Goal: Task Accomplishment & Management: Complete application form

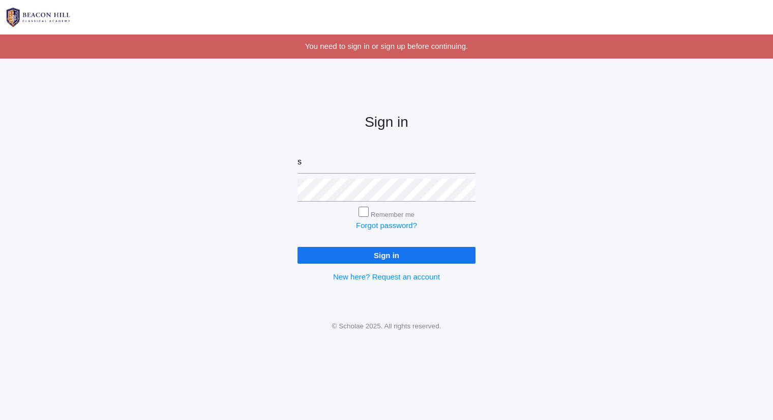
type input "[PERSON_NAME][EMAIL_ADDRESS][DOMAIN_NAME]"
click at [298, 247] on input "Sign in" at bounding box center [387, 255] width 178 height 17
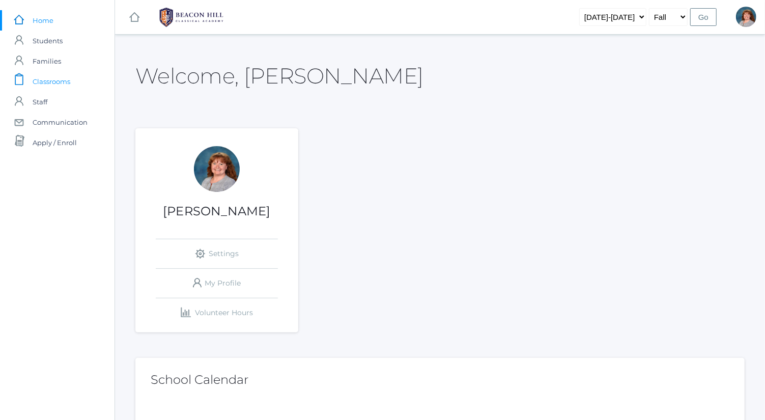
click at [81, 81] on link "icons/clipboard/plain Created with Sketch. Classrooms" at bounding box center [57, 81] width 114 height 20
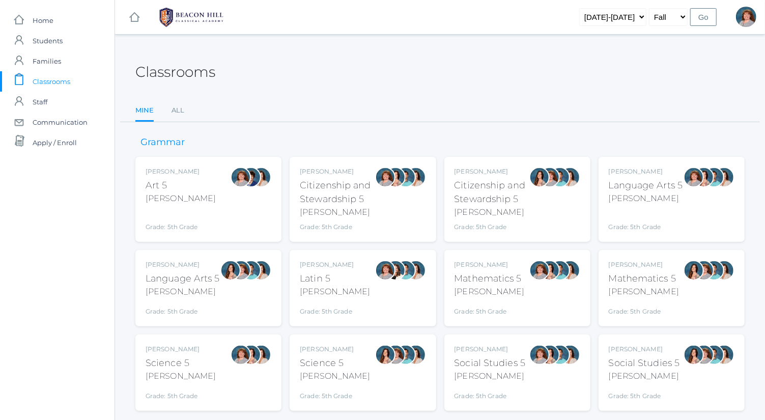
click at [212, 281] on div "Language Arts 5" at bounding box center [183, 279] width 74 height 14
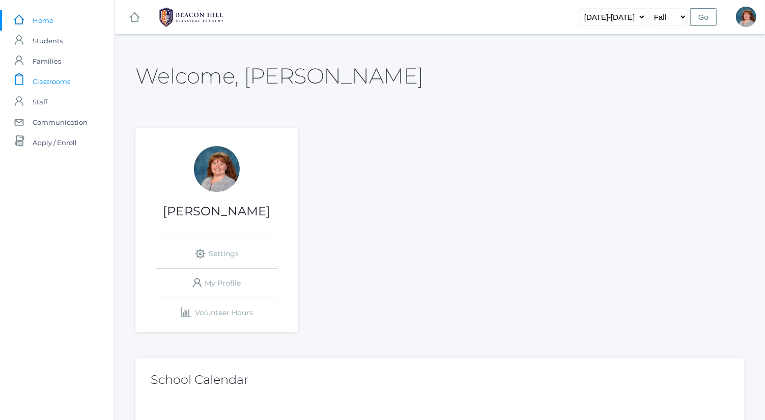
click at [63, 80] on span "Classrooms" at bounding box center [52, 81] width 38 height 20
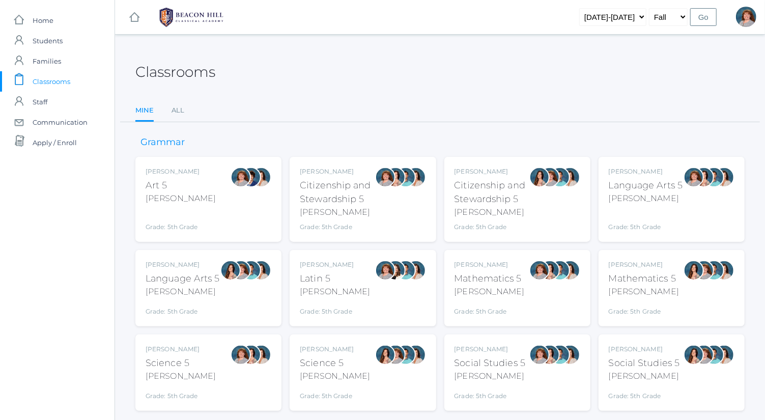
click at [678, 192] on div "Bence" at bounding box center [646, 198] width 74 height 12
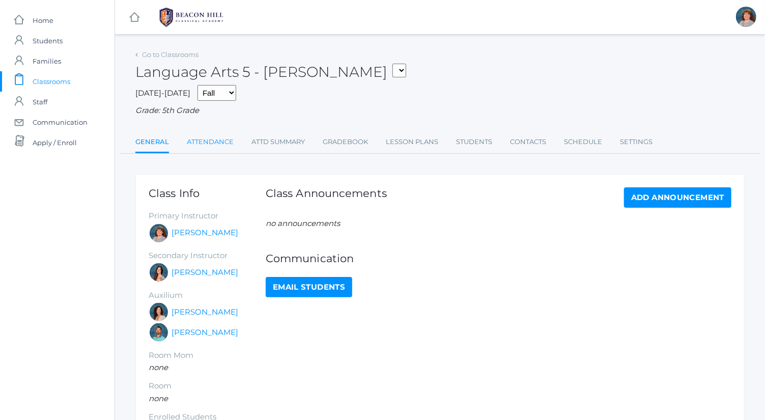
click at [223, 137] on link "Attendance" at bounding box center [210, 142] width 47 height 20
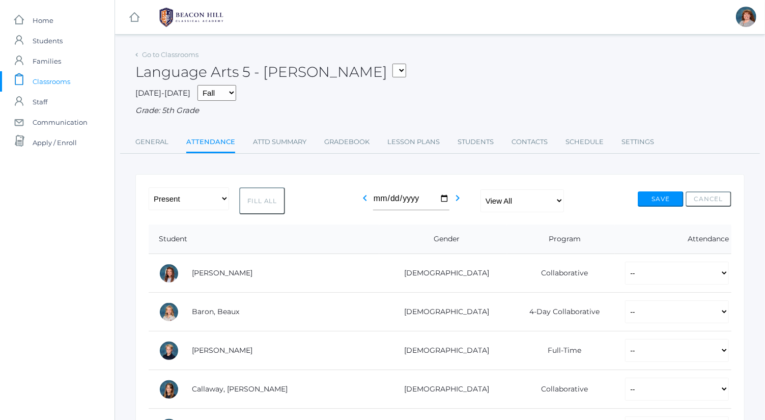
click at [515, 203] on select "View All Full-Time 4-Day Collaborative Collaborative" at bounding box center [521, 200] width 83 height 23
select select "full-time"
click at [480, 189] on select "View All Full-Time 4-Day Collaborative Collaborative" at bounding box center [521, 200] width 83 height 23
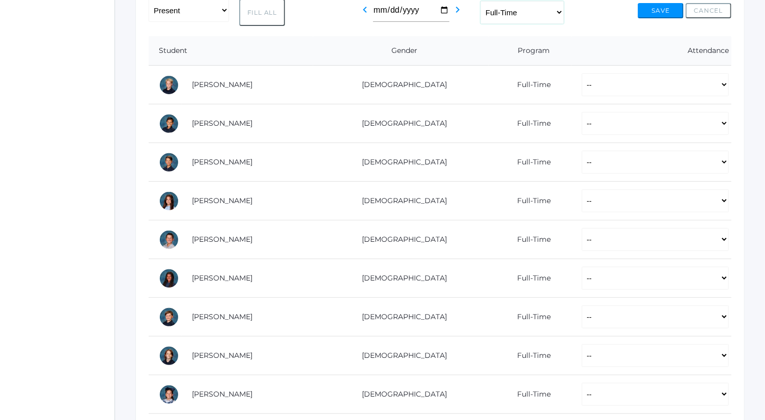
scroll to position [187, 0]
click at [265, 17] on button "Fill All" at bounding box center [262, 13] width 46 height 27
select select "P"
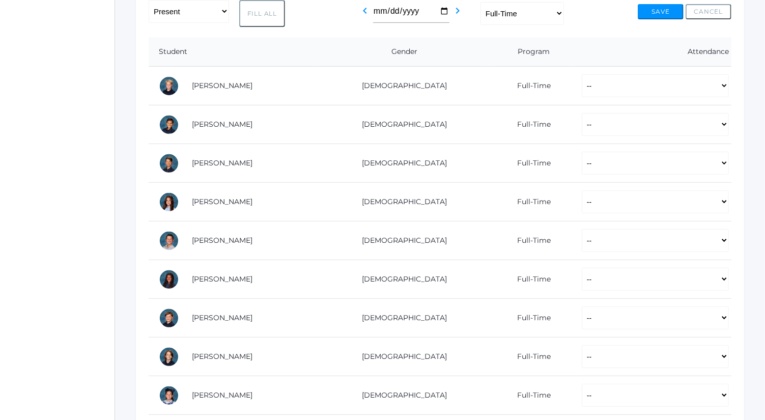
select select "P"
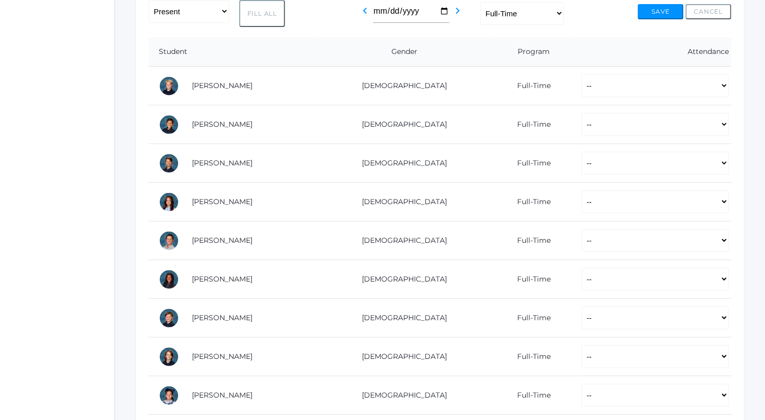
select select "P"
click at [605, 89] on select "-- Present Present-At-Home Tardy Excused Tardy Unexcused Absent Excused Absent …" at bounding box center [655, 85] width 147 height 23
select select "AU"
click at [582, 74] on select "-- Present Present-At-Home Tardy Excused Tardy Unexcused Absent Excused Absent …" at bounding box center [655, 85] width 147 height 23
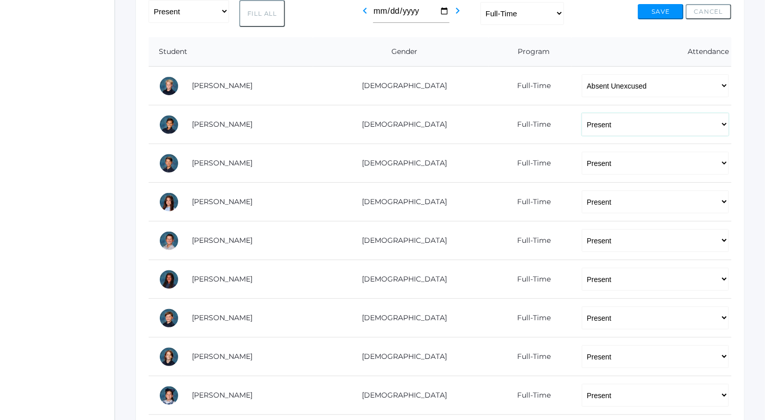
click at [612, 130] on select "-- Present Present-At-Home Tardy Excused Tardy Unexcused Absent Excused Absent …" at bounding box center [655, 124] width 147 height 23
select select "AU"
click at [582, 113] on select "-- Present Present-At-Home Tardy Excused Tardy Unexcused Absent Excused Absent …" at bounding box center [655, 124] width 147 height 23
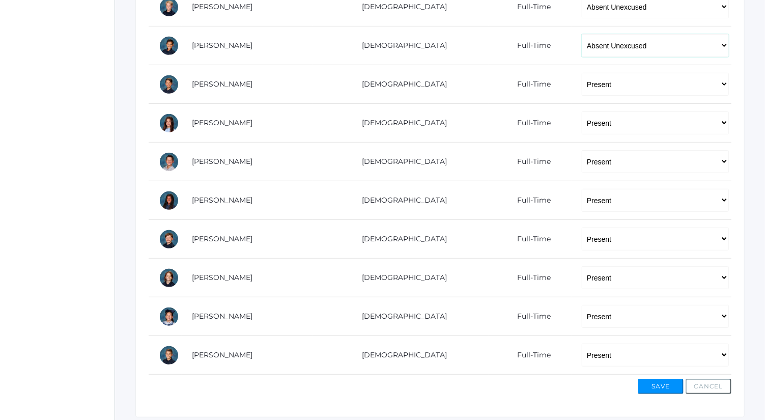
scroll to position [275, 0]
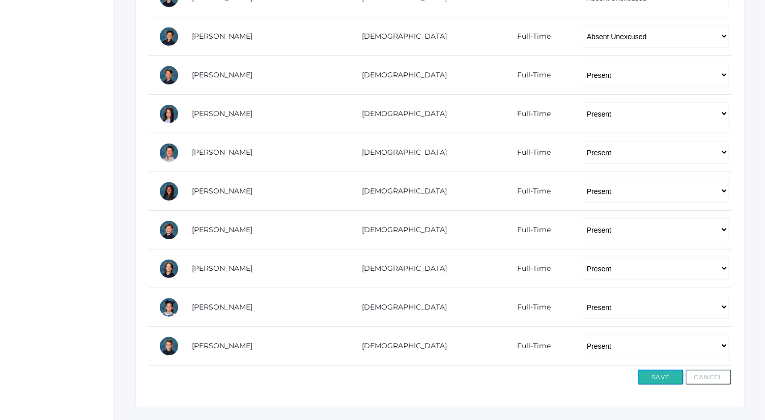
click at [660, 369] on button "Save" at bounding box center [661, 376] width 46 height 15
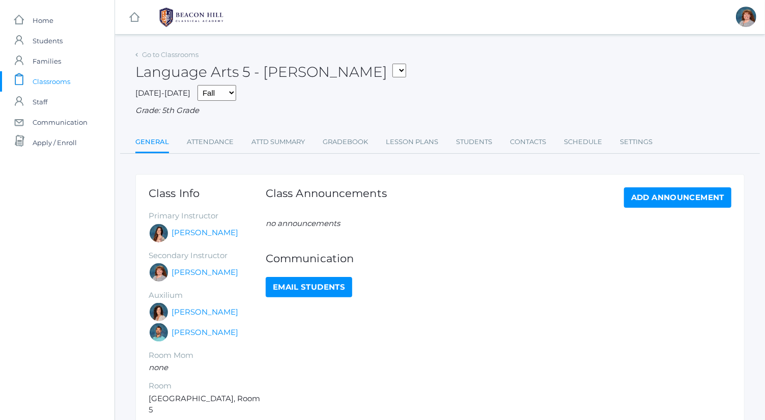
click at [233, 135] on ul "General Attendance Attd Summary Gradebook Lesson Plans Students Contacts Schedu…" at bounding box center [439, 143] width 609 height 22
click at [227, 138] on link "Attendance" at bounding box center [210, 142] width 47 height 20
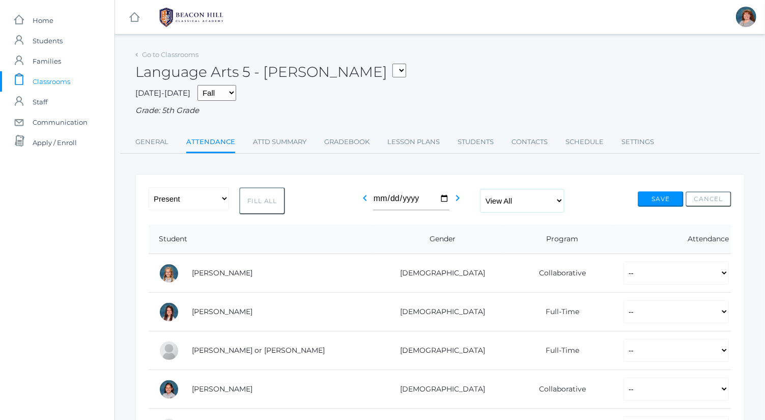
click at [508, 198] on select "View All Full-Time 4-Day Collaborative Collaborative" at bounding box center [521, 200] width 83 height 23
select select "full-time"
click at [480, 189] on select "View All Full-Time 4-Day Collaborative Collaborative" at bounding box center [521, 200] width 83 height 23
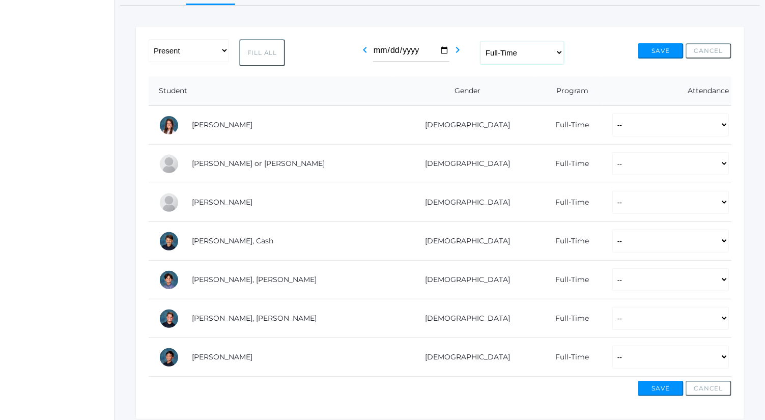
scroll to position [146, 0]
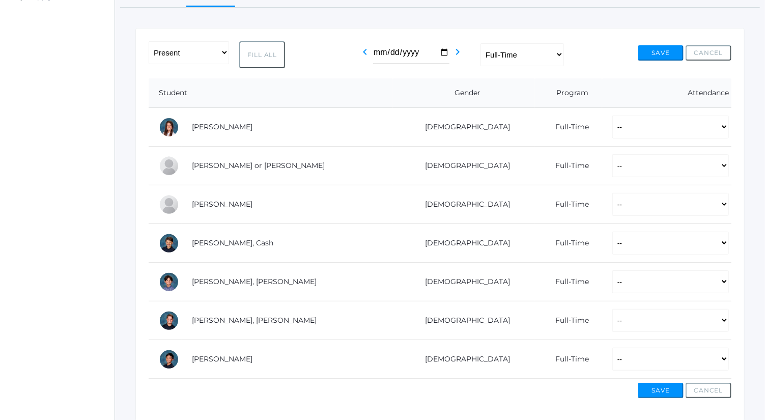
click at [269, 64] on button "Fill All" at bounding box center [262, 54] width 46 height 27
select select "P"
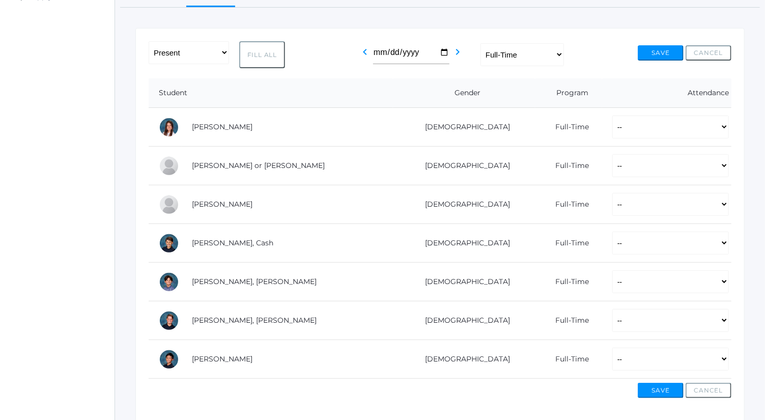
select select "P"
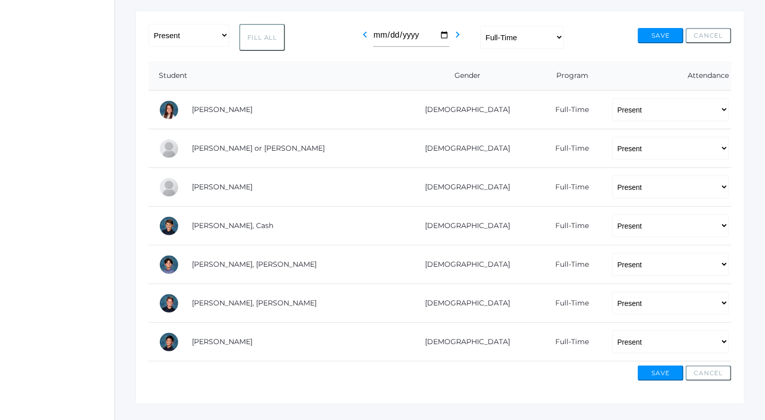
scroll to position [163, 0]
click at [617, 228] on select "-- Present Present-At-Home Tardy Excused Tardy Unexcused Absent Excused Absent …" at bounding box center [670, 226] width 117 height 23
click at [612, 215] on select "-- Present Present-At-Home Tardy Excused Tardy Unexcused Absent Excused Absent …" at bounding box center [670, 226] width 117 height 23
click at [612, 221] on select "-- Present Present-At-Home Tardy Excused Tardy Unexcused Absent Excused Absent …" at bounding box center [670, 226] width 117 height 23
select select "AE"
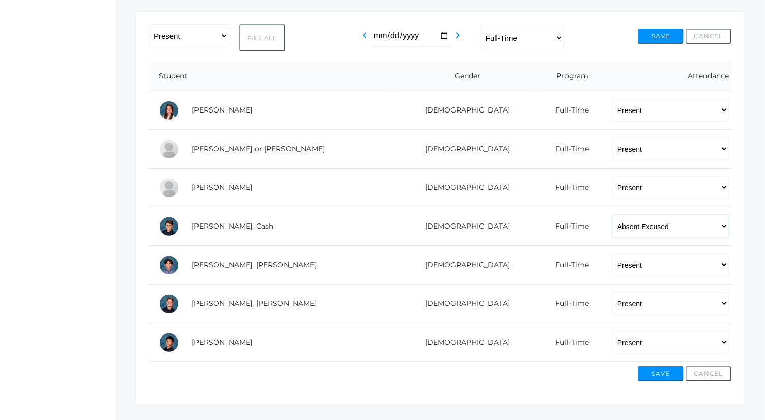
click at [612, 215] on select "-- Present Present-At-Home Tardy Excused Tardy Unexcused Absent Excused Absent …" at bounding box center [670, 226] width 117 height 23
click at [623, 260] on select "-- Present Present-At-Home Tardy Excused Tardy Unexcused Absent Excused Absent …" at bounding box center [670, 264] width 117 height 23
select select "AU"
click at [612, 253] on select "-- Present Present-At-Home Tardy Excused Tardy Unexcused Absent Excused Absent …" at bounding box center [670, 264] width 117 height 23
click at [651, 372] on button "Save" at bounding box center [661, 373] width 46 height 15
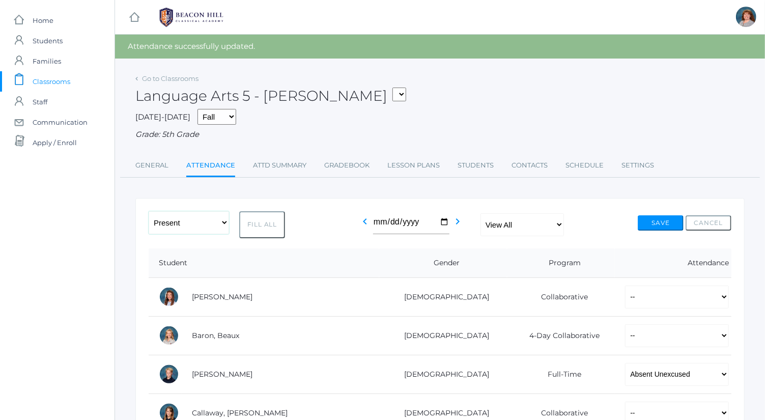
click at [212, 217] on select "-- Present Present-At-Home Tardy Excused Tardy Unexcused Absent Excused Absent …" at bounding box center [189, 222] width 80 height 23
select select "PH"
click at [149, 211] on select "-- Present Present-At-Home Tardy Excused Tardy Unexcused Absent Excused Absent …" at bounding box center [189, 222] width 80 height 23
click at [262, 218] on button "Fill All" at bounding box center [262, 224] width 46 height 27
select select "PH"
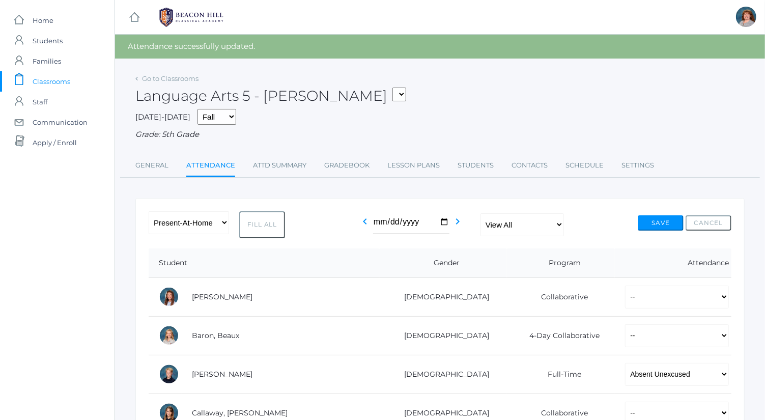
select select "PH"
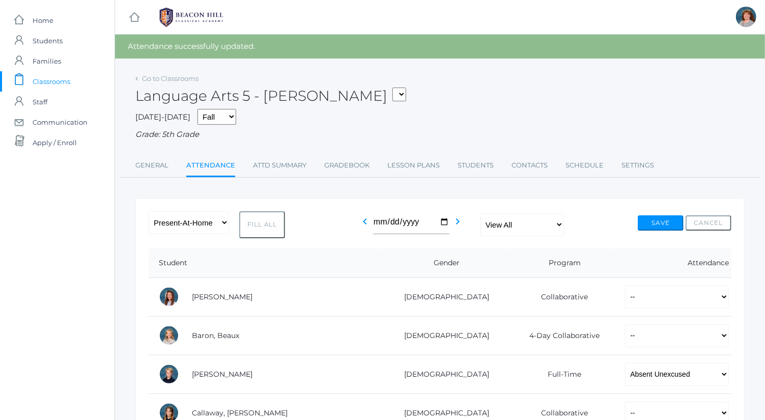
select select "PH"
click at [655, 223] on button "Save" at bounding box center [661, 222] width 46 height 15
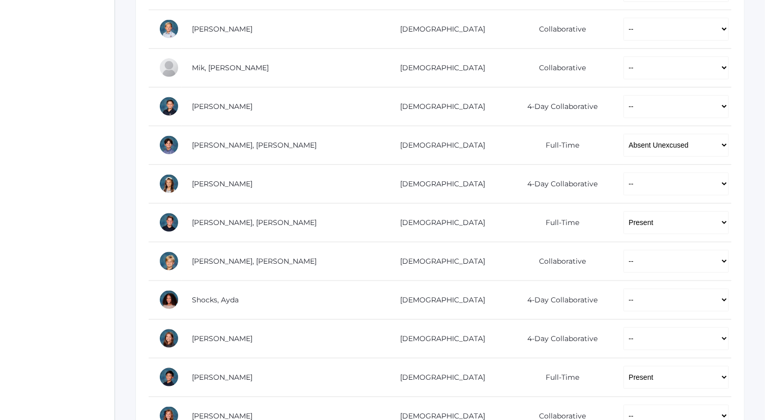
scroll to position [578, 0]
click at [623, 327] on select "-- Present Present-At-Home Tardy Excused Tardy Unexcused Absent Excused Absent …" at bounding box center [675, 338] width 105 height 23
select select "P"
click at [623, 327] on select "-- Present Present-At-Home Tardy Excused Tardy Unexcused Absent Excused Absent …" at bounding box center [675, 338] width 105 height 23
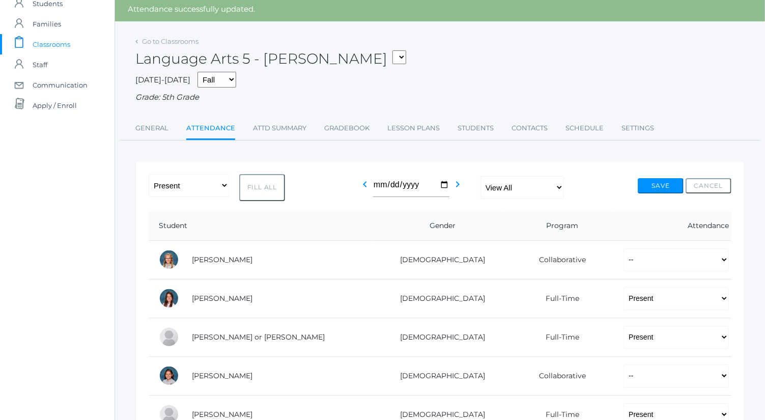
scroll to position [0, 0]
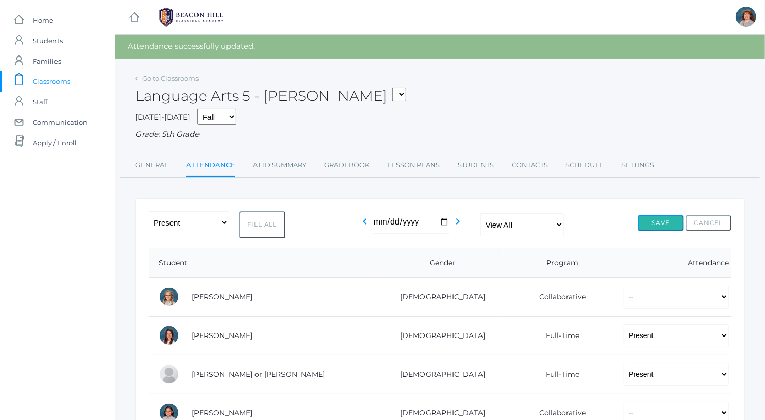
click at [645, 229] on button "Save" at bounding box center [661, 222] width 46 height 15
click at [507, 229] on select "View All Full-Time 4-Day Collaborative Collaborative" at bounding box center [521, 224] width 83 height 23
click at [209, 228] on select "-- Present Present-At-Home Tardy Excused Tardy Unexcused Absent Excused Absent …" at bounding box center [189, 222] width 80 height 23
select select "PH"
click at [149, 211] on select "-- Present Present-At-Home Tardy Excused Tardy Unexcused Absent Excused Absent …" at bounding box center [189, 222] width 80 height 23
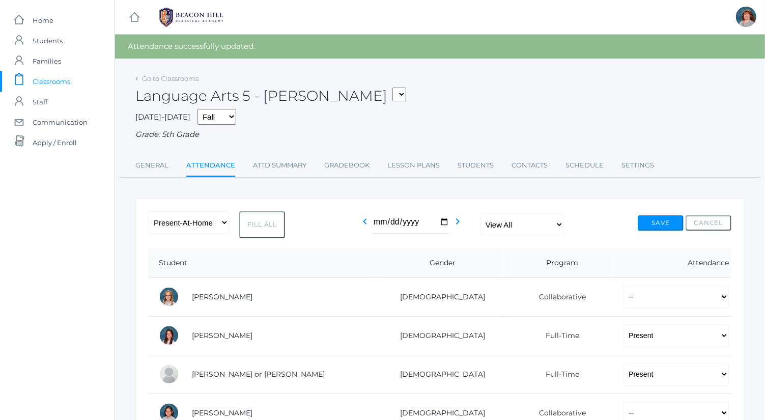
click at [272, 224] on button "Fill All" at bounding box center [262, 224] width 46 height 27
select select "PH"
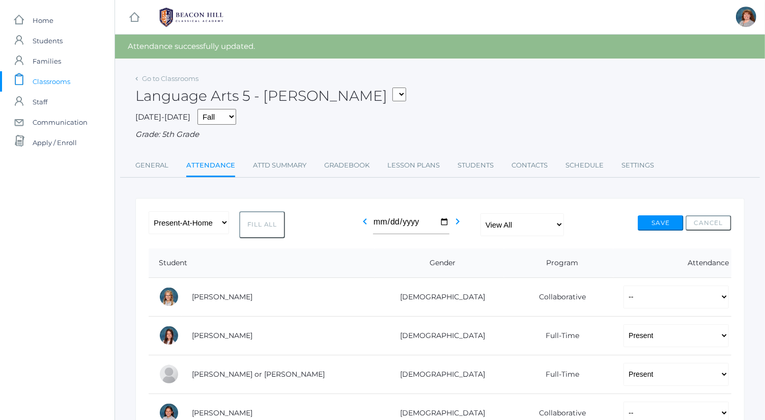
select select "PH"
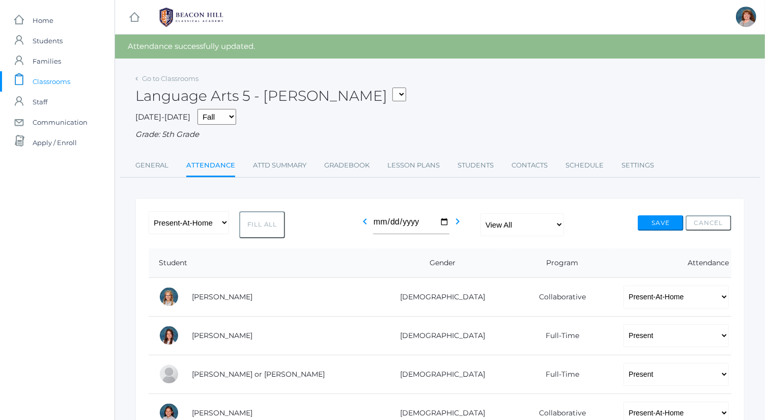
select select "PH"
click at [676, 221] on button "Save" at bounding box center [661, 222] width 46 height 15
